Goal: Check status: Check status

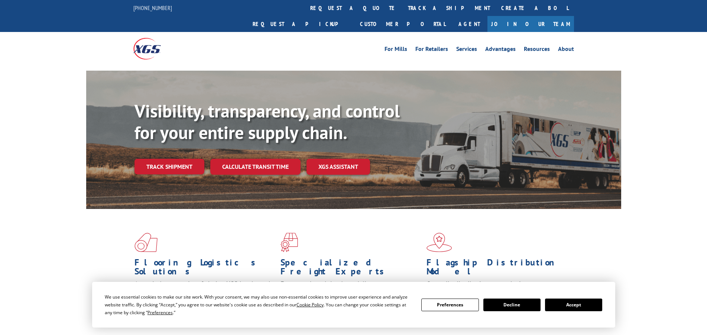
drag, startPoint x: 0, startPoint y: 0, endPoint x: 341, endPoint y: 76, distance: 349.2
click at [403, 9] on link "track a shipment" at bounding box center [449, 8] width 93 height 16
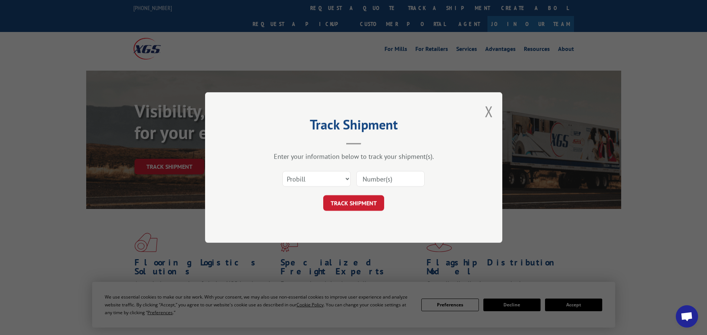
click at [398, 178] on input at bounding box center [390, 179] width 68 height 16
type input "17668803"
click button "TRACK SHIPMENT" at bounding box center [353, 203] width 61 height 16
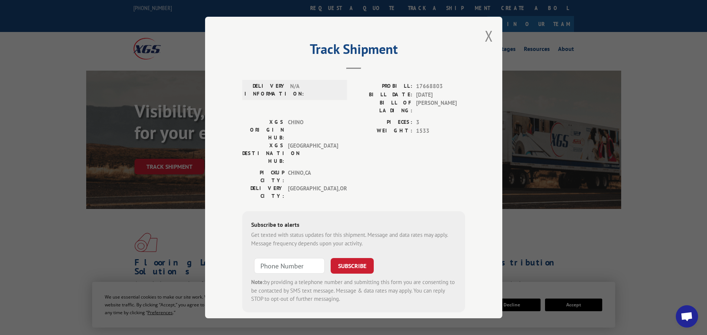
drag, startPoint x: 315, startPoint y: 109, endPoint x: 319, endPoint y: 114, distance: 6.9
click at [315, 108] on div "DELIVERY INFORMATION: N/A" at bounding box center [294, 100] width 105 height 36
click at [347, 128] on div "XGS ORIGIN HUB: CHINO XGS DESTINATION HUB: [GEOGRAPHIC_DATA] PIECES: 3 WEIGHT: …" at bounding box center [353, 143] width 223 height 51
click at [487, 34] on button "Close modal" at bounding box center [489, 36] width 8 height 20
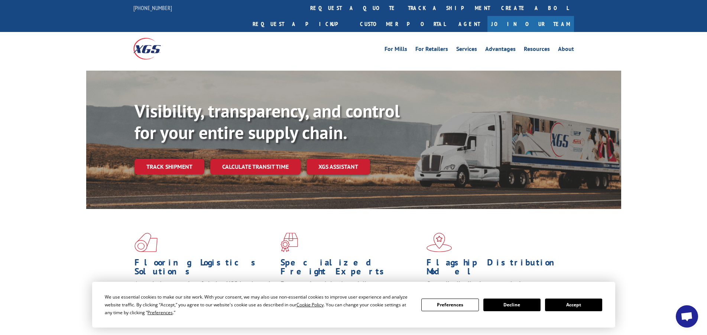
drag, startPoint x: 340, startPoint y: 9, endPoint x: 336, endPoint y: 38, distance: 28.9
click at [403, 9] on link "track a shipment" at bounding box center [449, 8] width 93 height 16
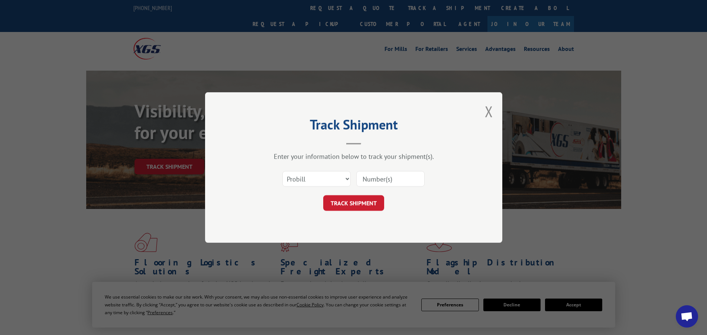
click at [378, 176] on input at bounding box center [390, 179] width 68 height 16
type input "17688487"
click button "TRACK SHIPMENT" at bounding box center [353, 203] width 61 height 16
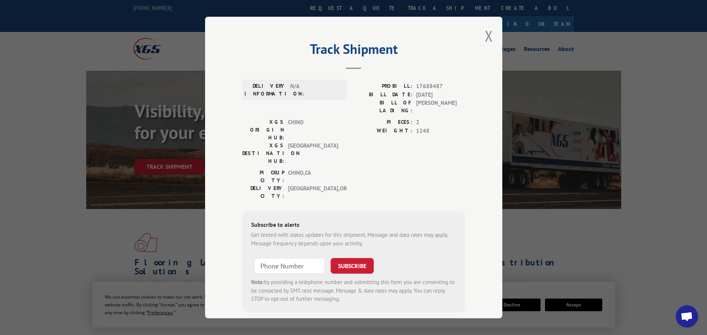
click at [486, 35] on button "Close modal" at bounding box center [489, 36] width 8 height 20
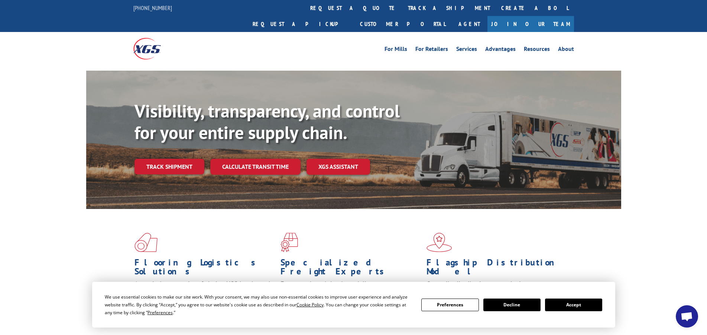
drag, startPoint x: 327, startPoint y: 8, endPoint x: 339, endPoint y: 57, distance: 50.8
click at [403, 8] on link "track a shipment" at bounding box center [449, 8] width 93 height 16
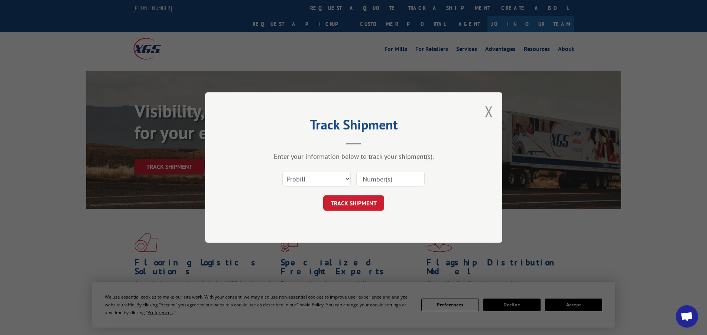
click at [380, 178] on input at bounding box center [390, 179] width 68 height 16
type input "17667768"
click at [350, 203] on button "TRACK SHIPMENT" at bounding box center [353, 203] width 61 height 16
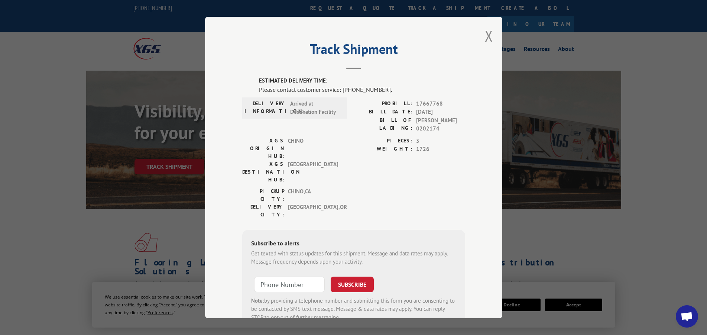
click at [486, 33] on button "Close modal" at bounding box center [489, 36] width 8 height 20
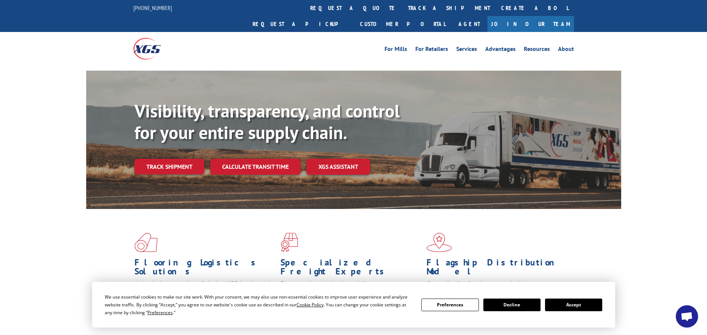
drag, startPoint x: 333, startPoint y: 10, endPoint x: 336, endPoint y: 20, distance: 10.5
click at [403, 10] on link "track a shipment" at bounding box center [449, 8] width 93 height 16
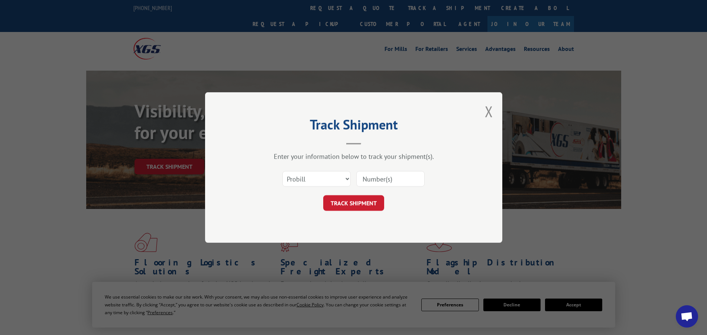
click at [376, 174] on input at bounding box center [390, 179] width 68 height 16
click at [374, 177] on input "117667737" at bounding box center [390, 179] width 68 height 16
type input "17667737"
click button "TRACK SHIPMENT" at bounding box center [353, 203] width 61 height 16
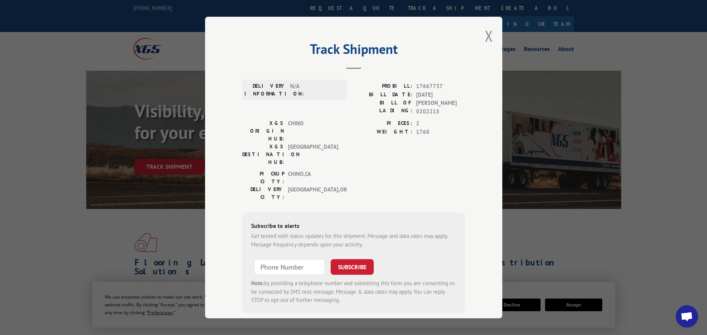
click at [418, 128] on span "1768" at bounding box center [440, 132] width 49 height 9
drag, startPoint x: 326, startPoint y: 126, endPoint x: 321, endPoint y: 129, distance: 5.7
click at [321, 143] on span "[GEOGRAPHIC_DATA]" at bounding box center [313, 154] width 50 height 23
click at [293, 170] on span "CHINO , [GEOGRAPHIC_DATA]" at bounding box center [313, 178] width 50 height 16
click at [485, 33] on button "Close modal" at bounding box center [489, 36] width 8 height 20
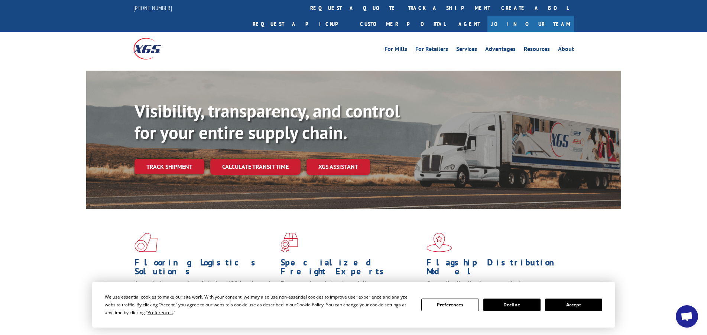
drag, startPoint x: 333, startPoint y: 7, endPoint x: 333, endPoint y: 12, distance: 5.2
click at [403, 7] on link "track a shipment" at bounding box center [449, 8] width 93 height 16
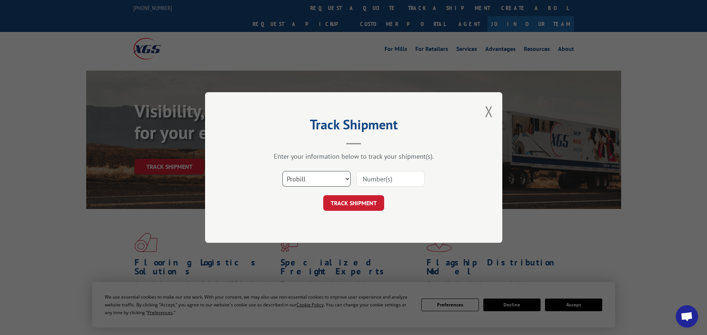
drag, startPoint x: 323, startPoint y: 174, endPoint x: 322, endPoint y: 183, distance: 8.9
click at [323, 174] on select "Select category... Probill BOL PO" at bounding box center [316, 179] width 68 height 16
select select "po"
click at [282, 171] on select "Select category... Probill BOL PO" at bounding box center [316, 179] width 68 height 16
click at [394, 180] on input at bounding box center [390, 179] width 68 height 16
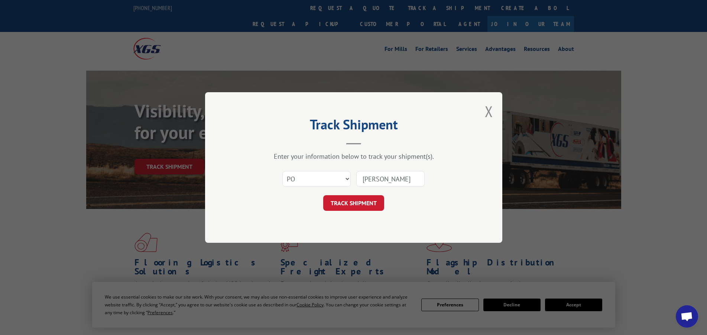
type input "[PERSON_NAME]"
click at [373, 199] on button "TRACK SHIPMENT" at bounding box center [353, 203] width 61 height 16
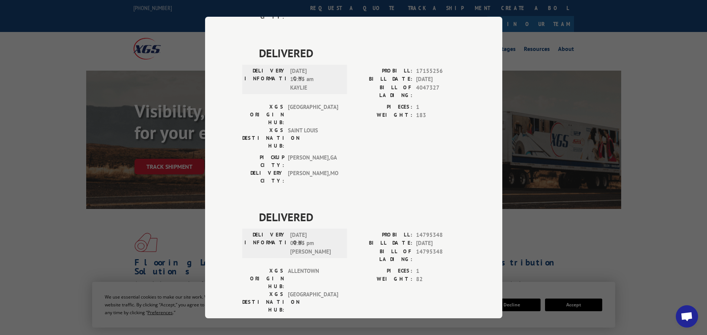
scroll to position [1629, 0]
